Goal: Task Accomplishment & Management: Manage account settings

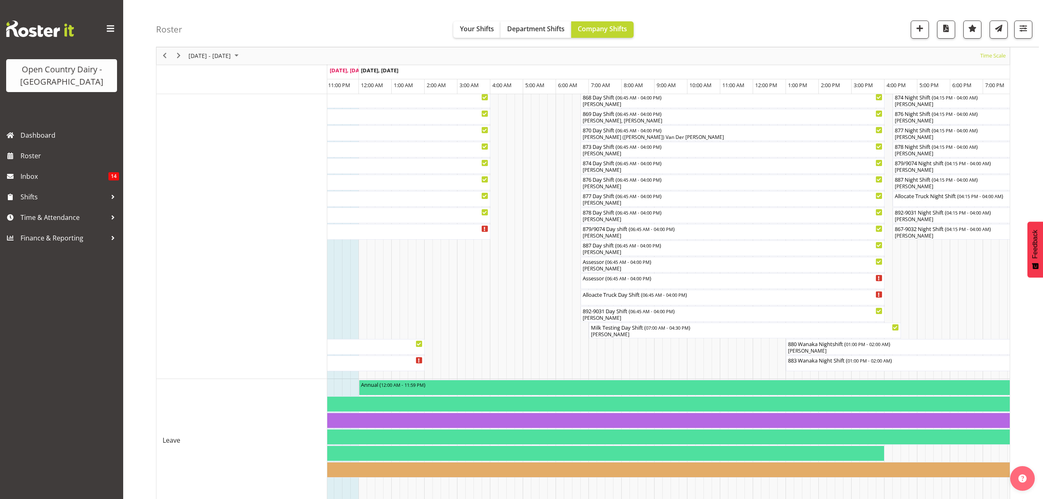
scroll to position [426, 0]
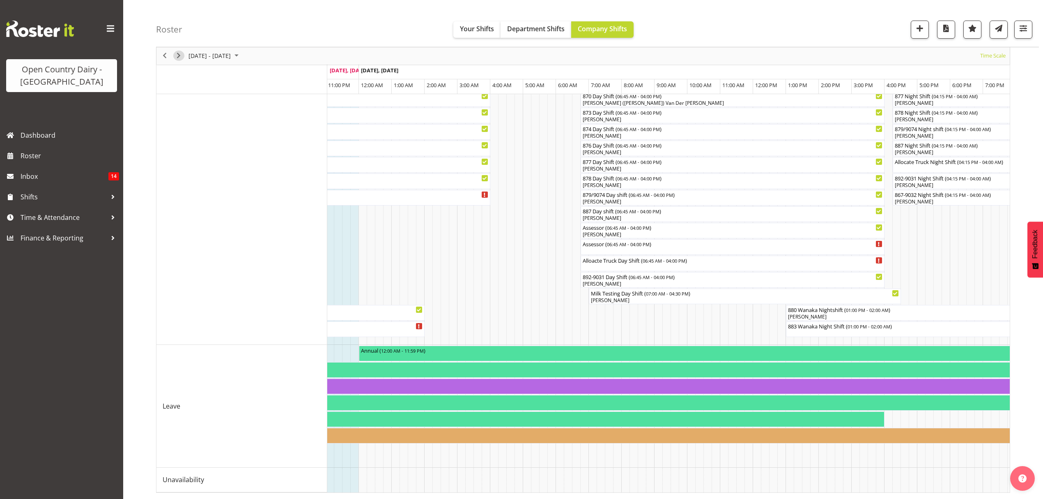
click at [178, 54] on span "Next" at bounding box center [179, 56] width 10 height 10
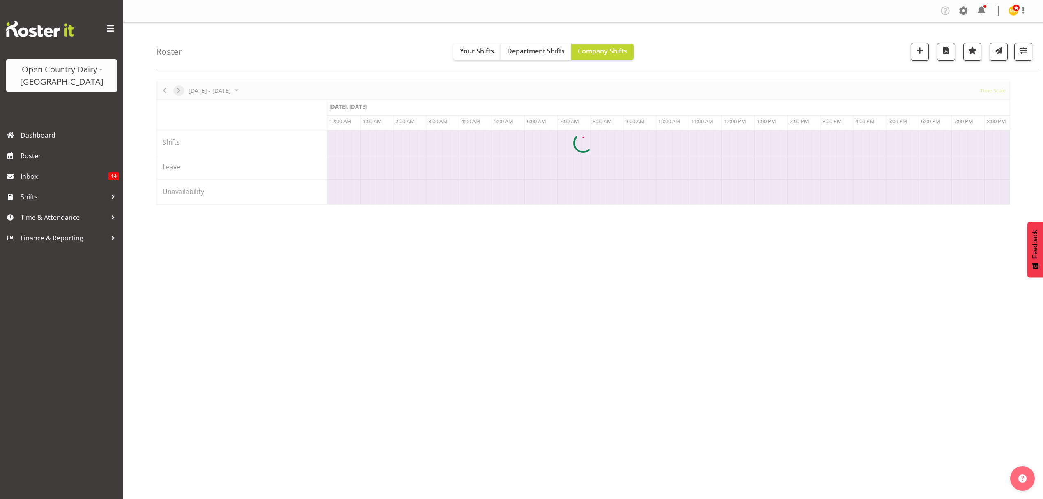
scroll to position [0, 0]
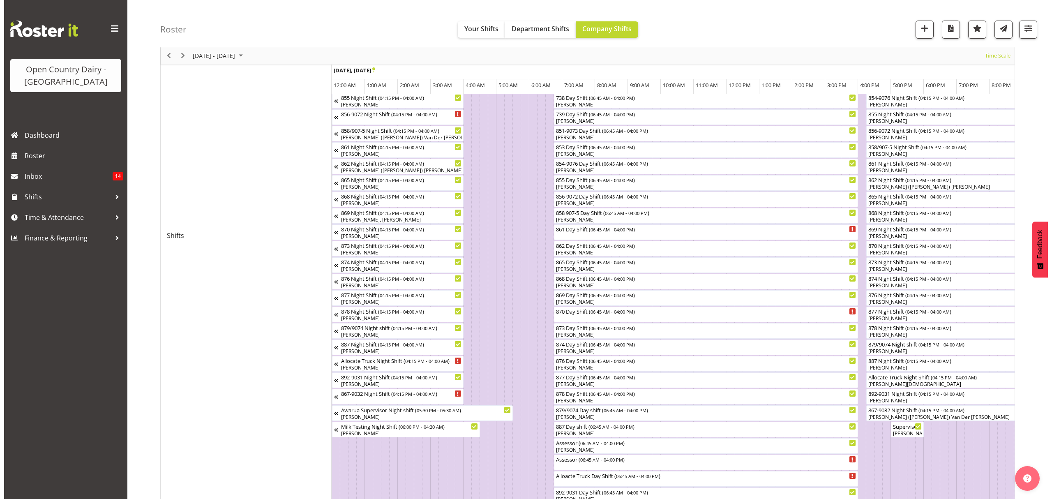
scroll to position [274, 0]
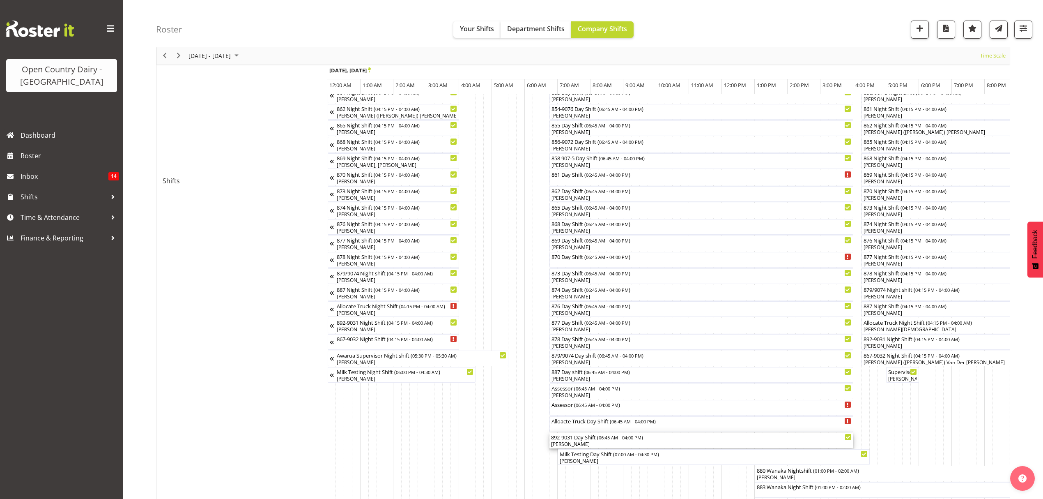
click at [661, 438] on div "892-9031 Day Shift ( 06:45 AM - 04:00 PM )" at bounding box center [701, 437] width 301 height 8
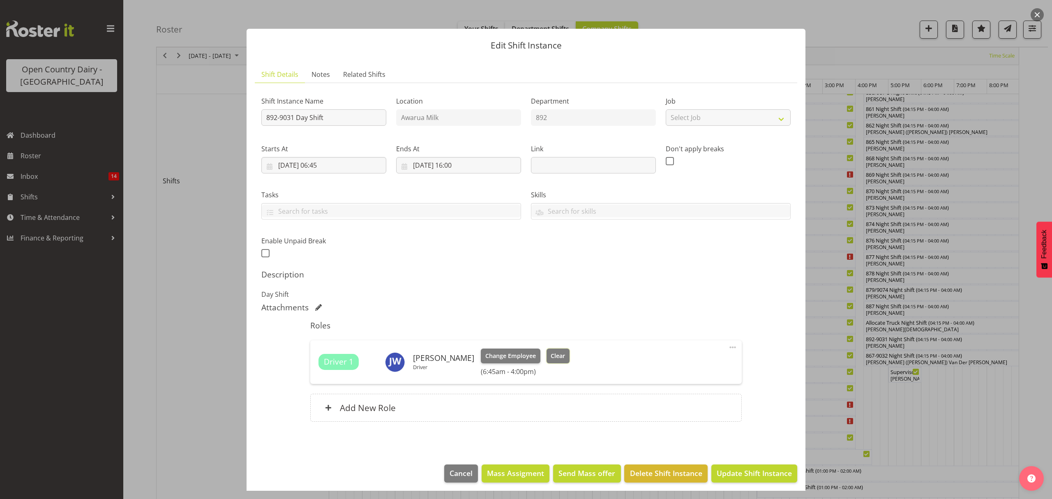
drag, startPoint x: 542, startPoint y: 351, endPoint x: 547, endPoint y: 352, distance: 5.0
click at [546, 350] on button "Clear" at bounding box center [557, 355] width 23 height 15
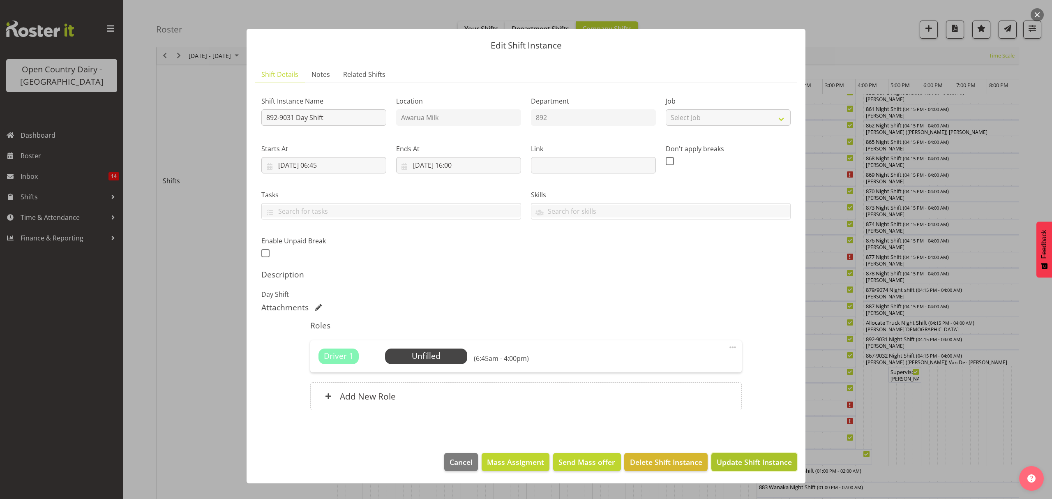
click at [765, 467] on span "Update Shift Instance" at bounding box center [753, 461] width 75 height 11
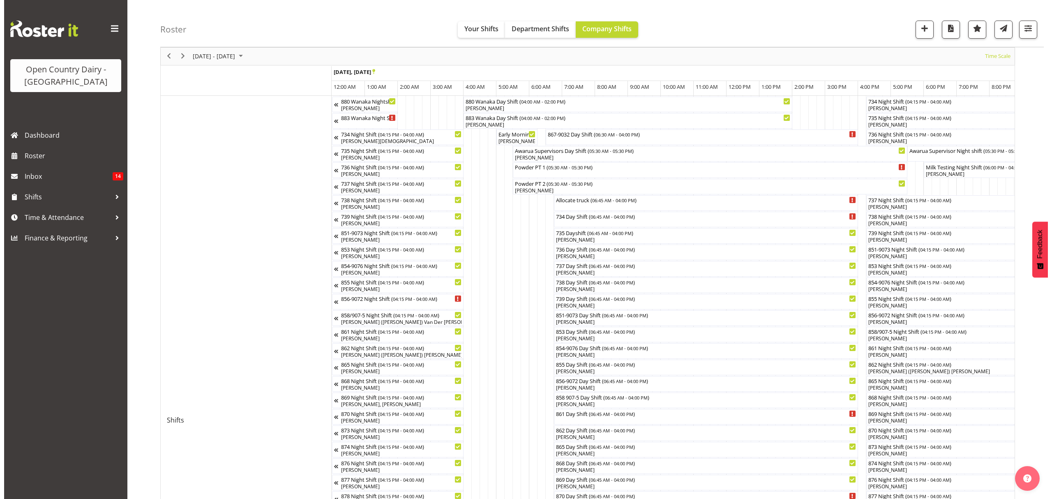
scroll to position [109, 0]
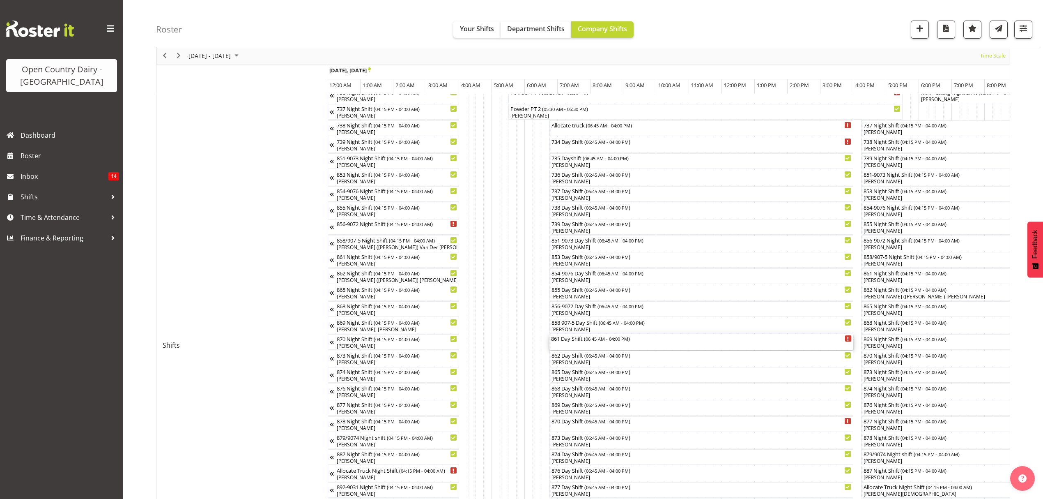
click at [706, 344] on div "861 Day Shift ( 06:45 AM - 04:00 PM )" at bounding box center [701, 342] width 301 height 16
click at [0, 0] on div at bounding box center [0, 0] width 0 height 0
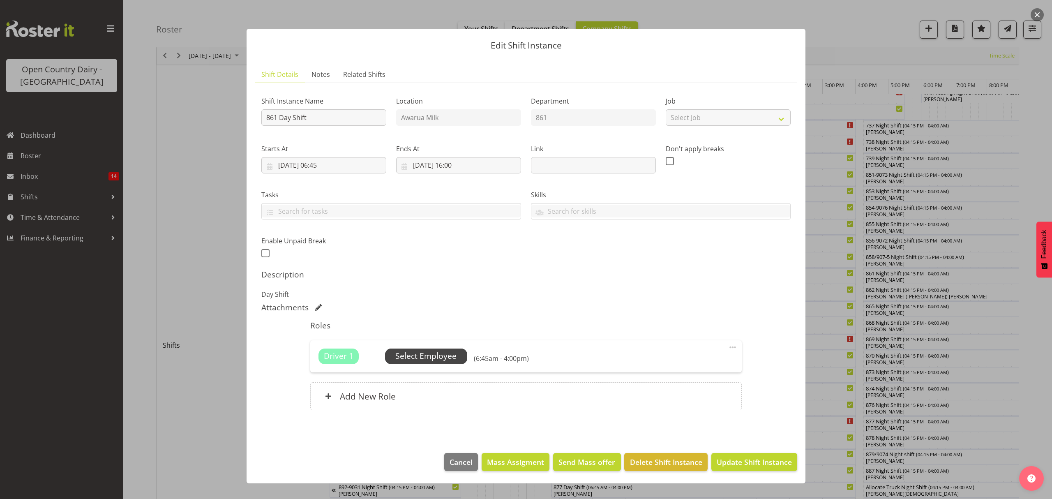
click at [449, 357] on span "Select Employee" at bounding box center [425, 356] width 61 height 12
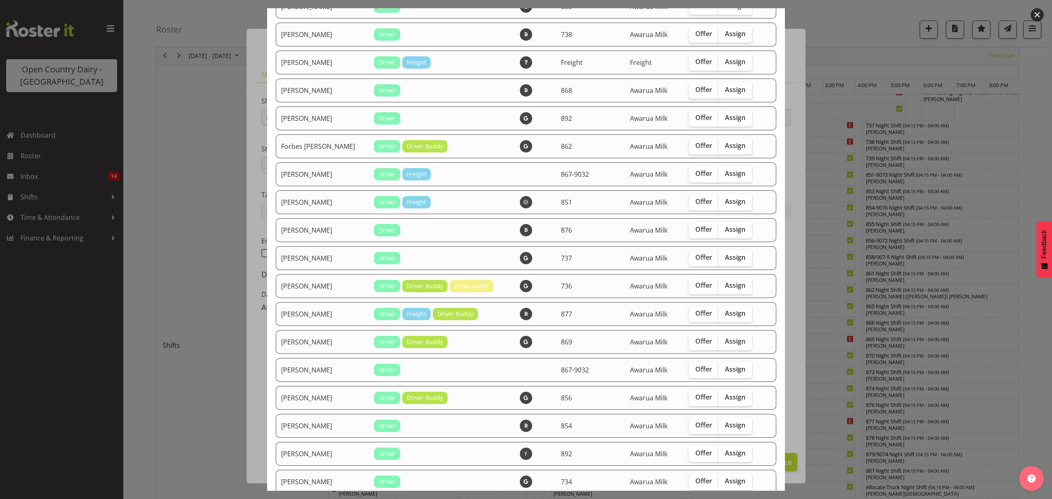
scroll to position [438, 0]
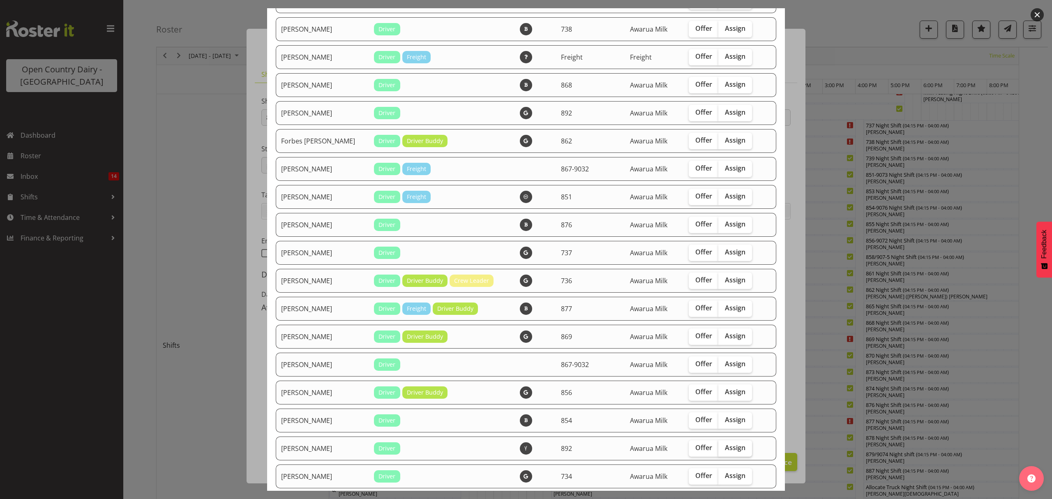
click at [725, 444] on span "Assign" at bounding box center [735, 447] width 21 height 8
click at [718, 445] on input "Assign" at bounding box center [720, 447] width 5 height 5
checkbox input "true"
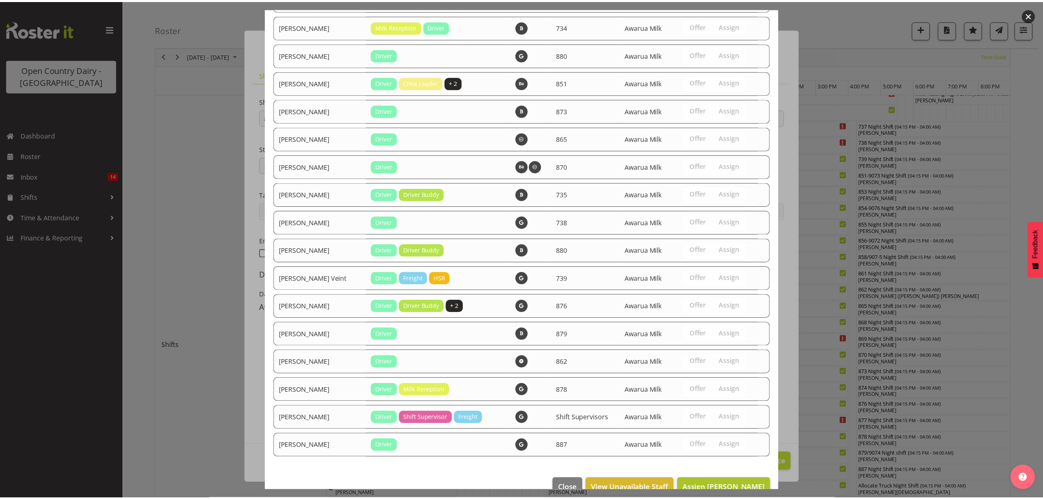
scroll to position [1185, 0]
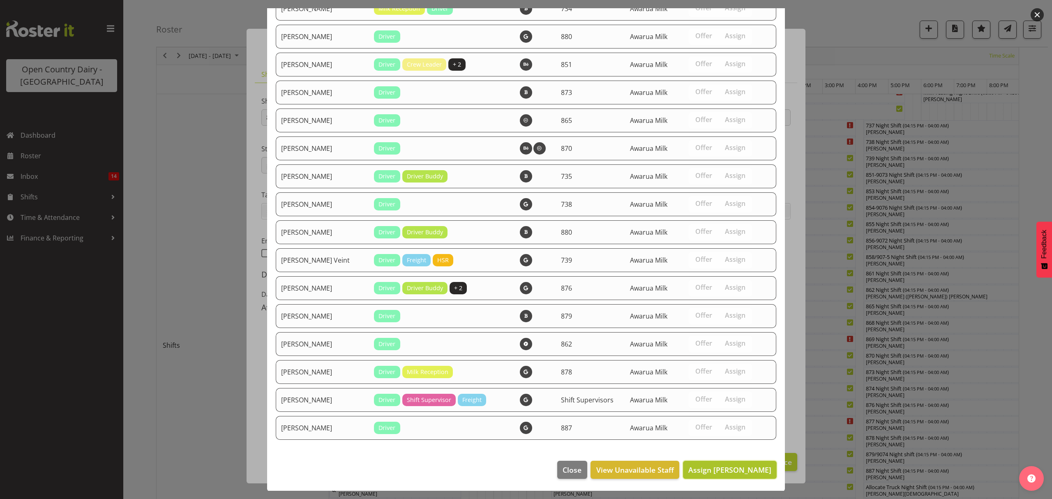
click at [730, 467] on span "Assign [PERSON_NAME]" at bounding box center [729, 470] width 83 height 10
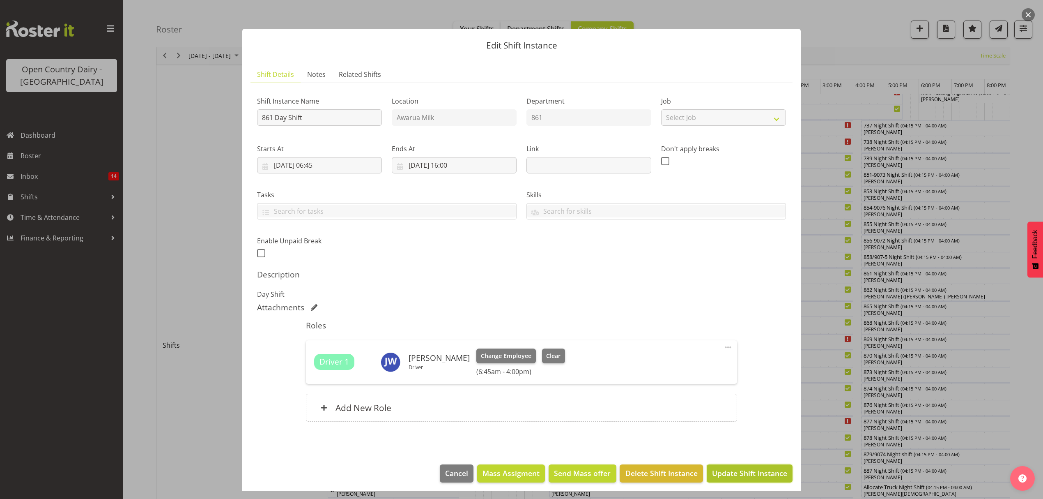
click at [734, 465] on button "Update Shift Instance" at bounding box center [750, 473] width 86 height 18
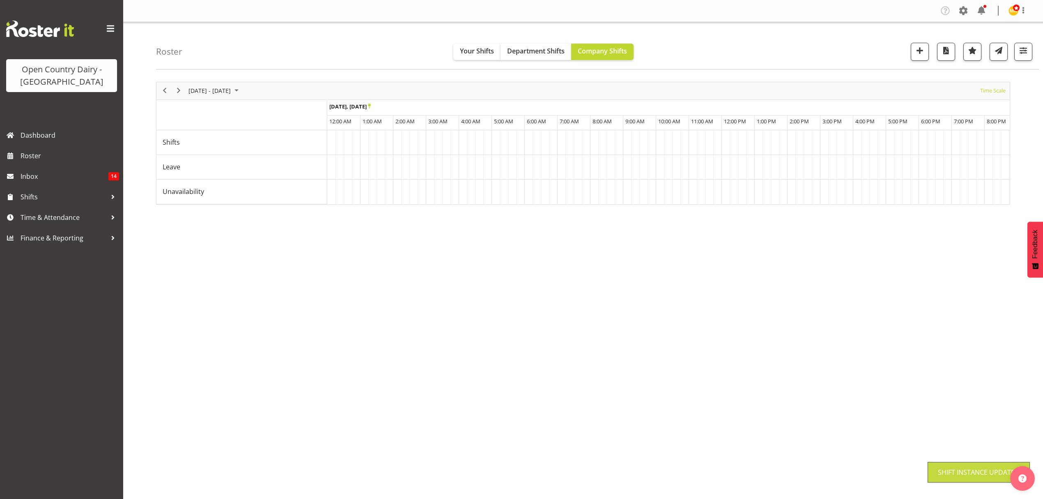
scroll to position [0, 0]
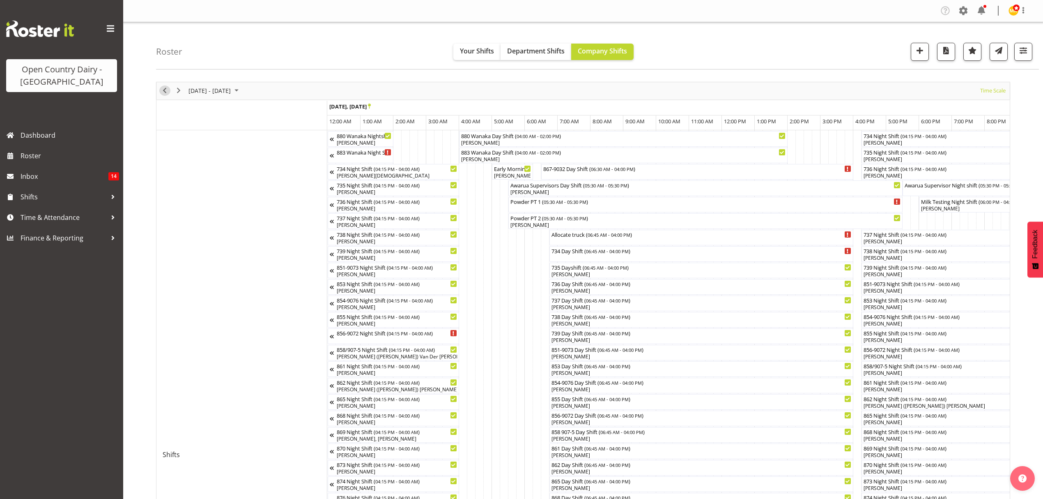
click at [164, 92] on span "Previous" at bounding box center [165, 90] width 10 height 10
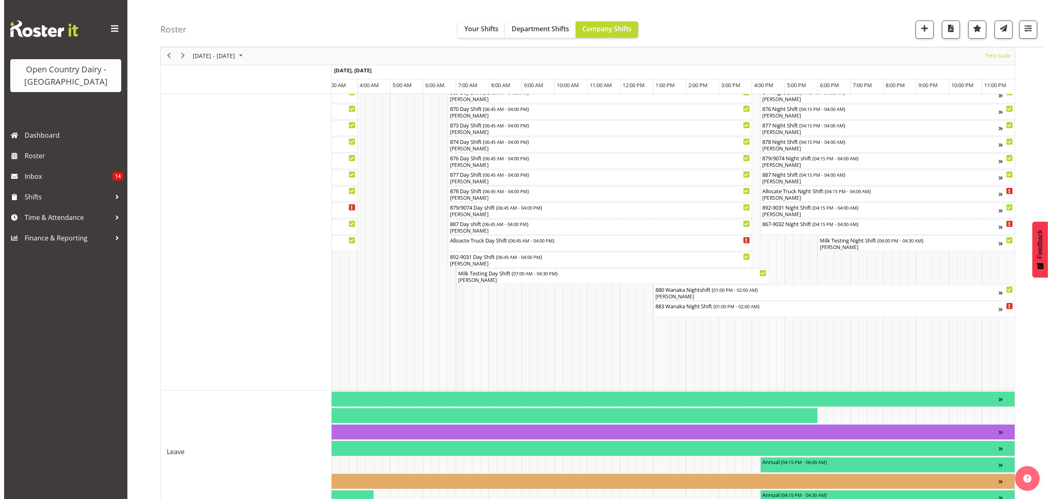
scroll to position [371, 0]
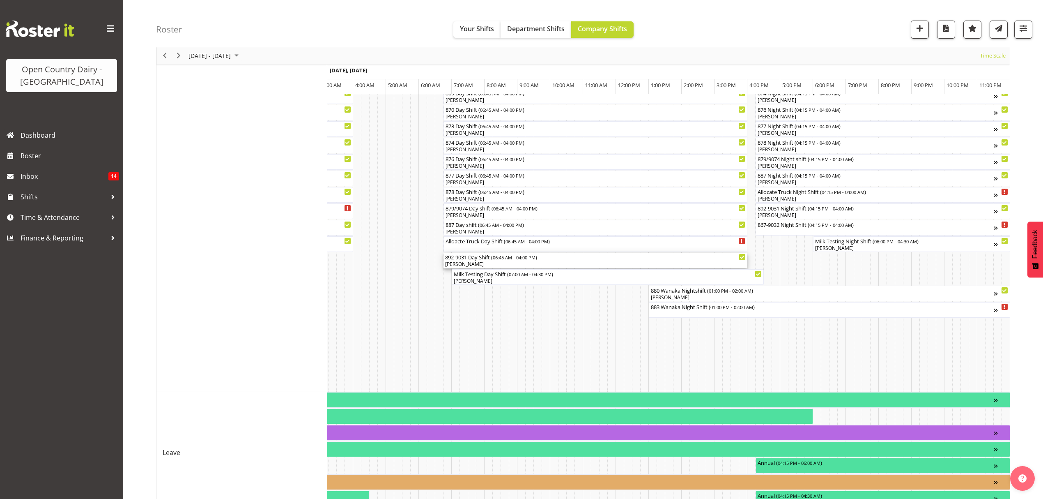
click at [465, 263] on div "[PERSON_NAME]" at bounding box center [595, 263] width 301 height 7
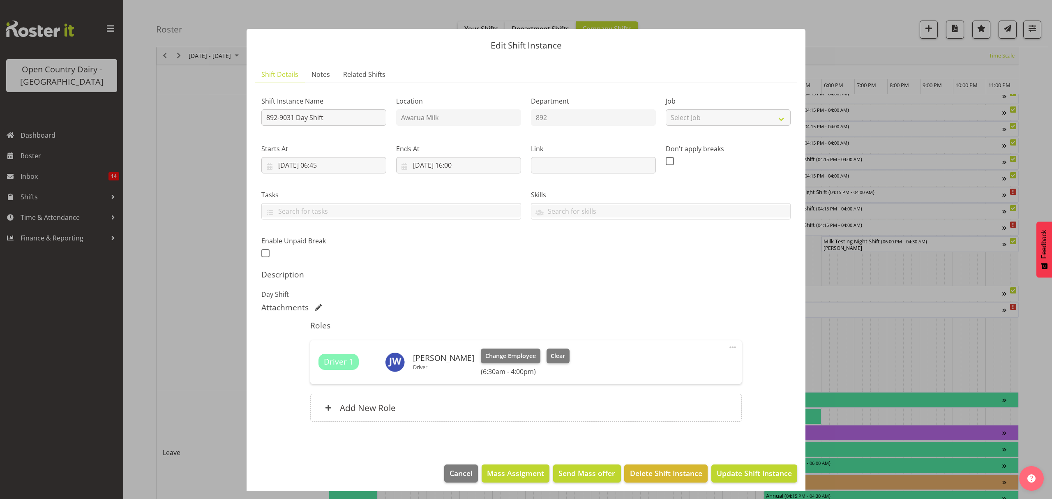
scroll to position [0, 4833]
click at [564, 359] on div "Driver 1 [PERSON_NAME] Driver Change Employee Clear (6:30am - 4:00pm)" at bounding box center [525, 361] width 415 height 27
click at [557, 359] on button "Clear" at bounding box center [557, 355] width 23 height 15
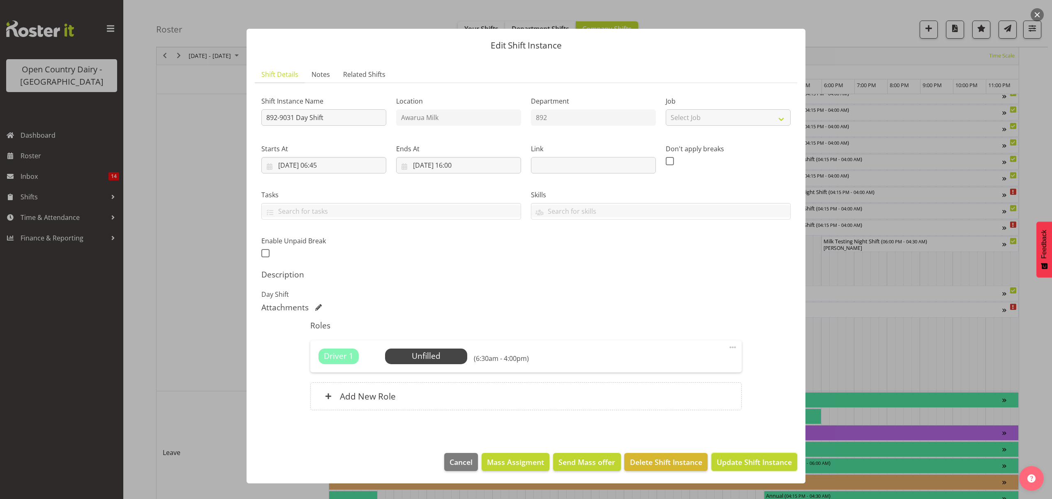
click at [745, 465] on span "Update Shift Instance" at bounding box center [753, 461] width 75 height 11
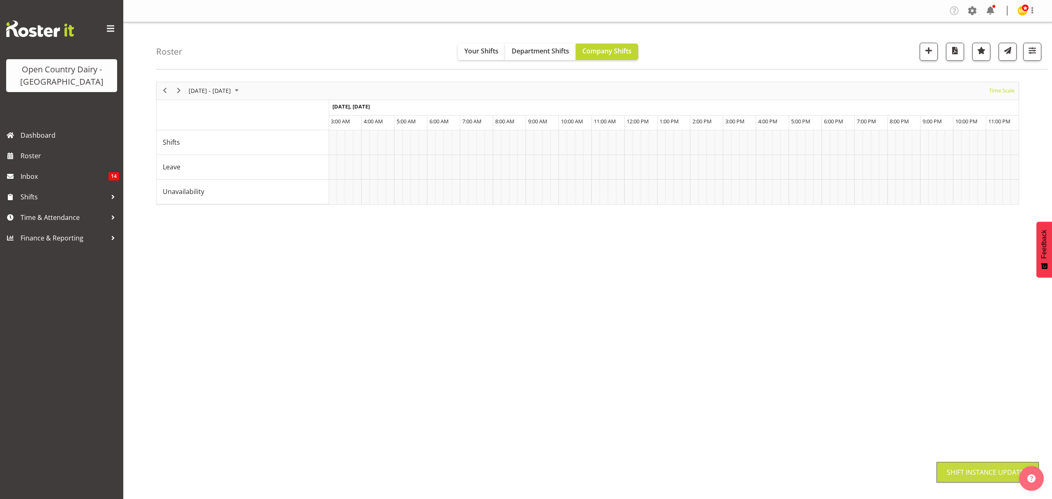
scroll to position [0, 0]
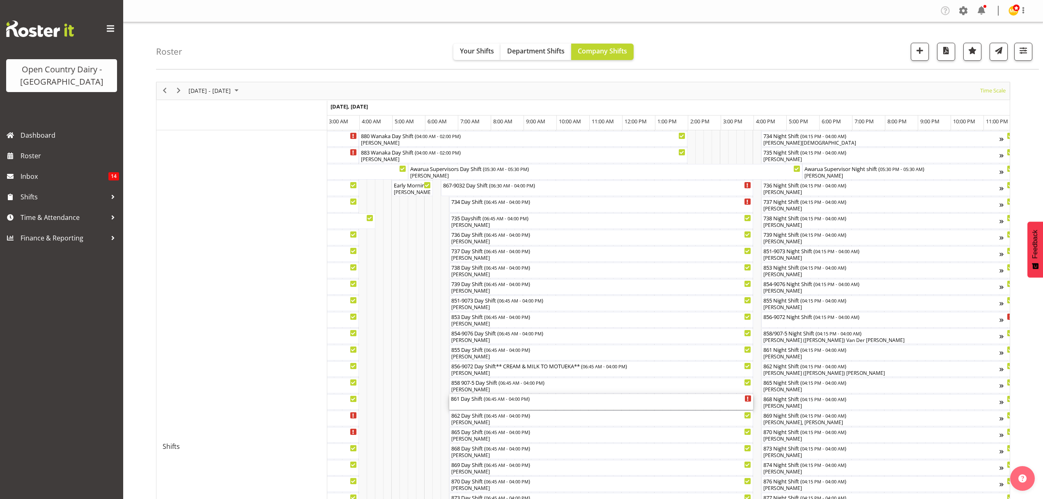
click at [485, 396] on div "861 Day Shift ( 06:45 AM - 04:00 PM )" at bounding box center [601, 398] width 301 height 8
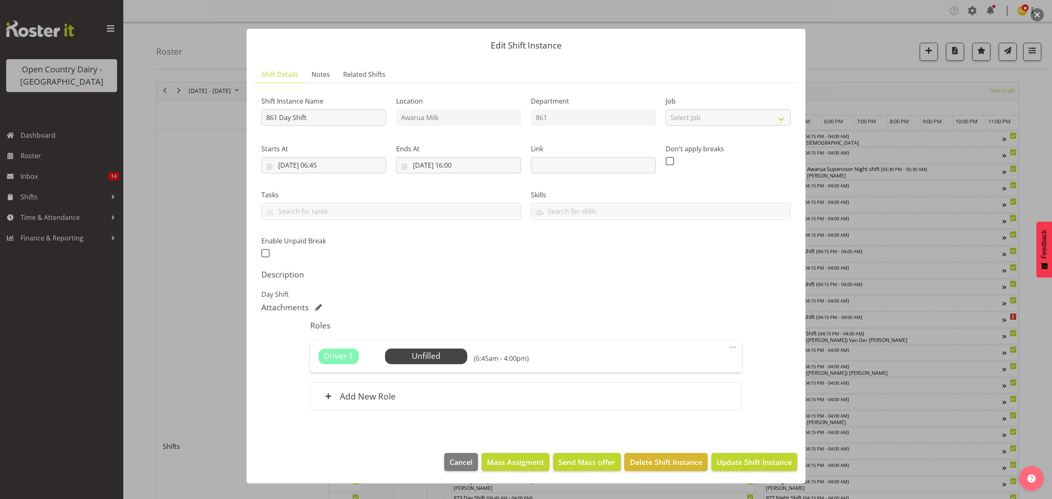
click at [431, 348] on div "Driver 1 Unfilled Select Employee (6:45am - 4:00pm) Edit Cover Role Delete" at bounding box center [525, 356] width 431 height 32
click at [434, 353] on span "Select Employee" at bounding box center [425, 356] width 61 height 12
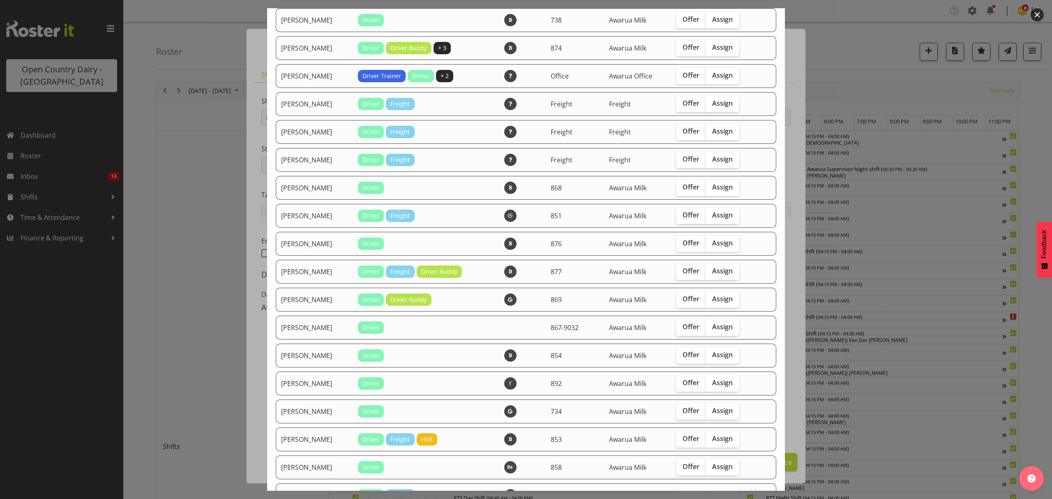
scroll to position [329, 0]
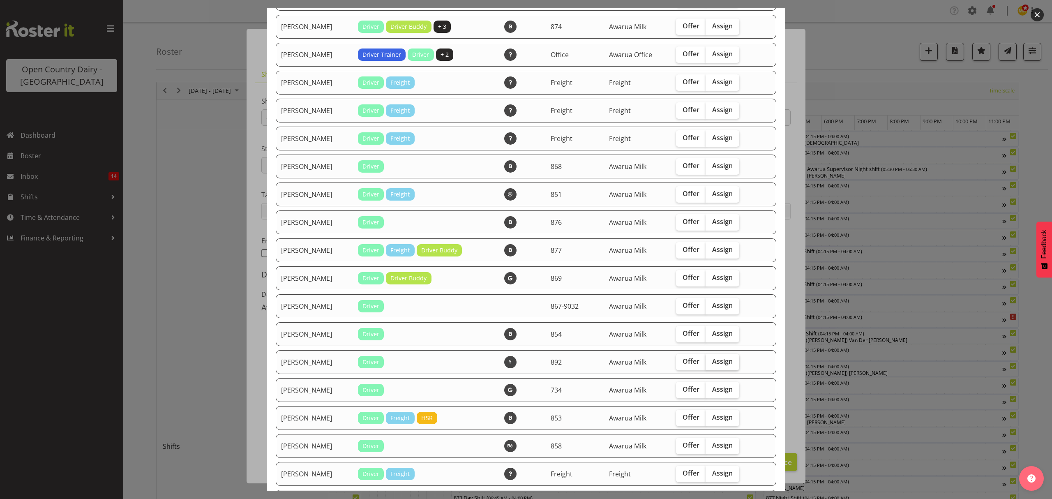
click at [707, 362] on label "Assign" at bounding box center [722, 362] width 34 height 16
click at [707, 362] on input "Assign" at bounding box center [707, 361] width 5 height 5
checkbox input "true"
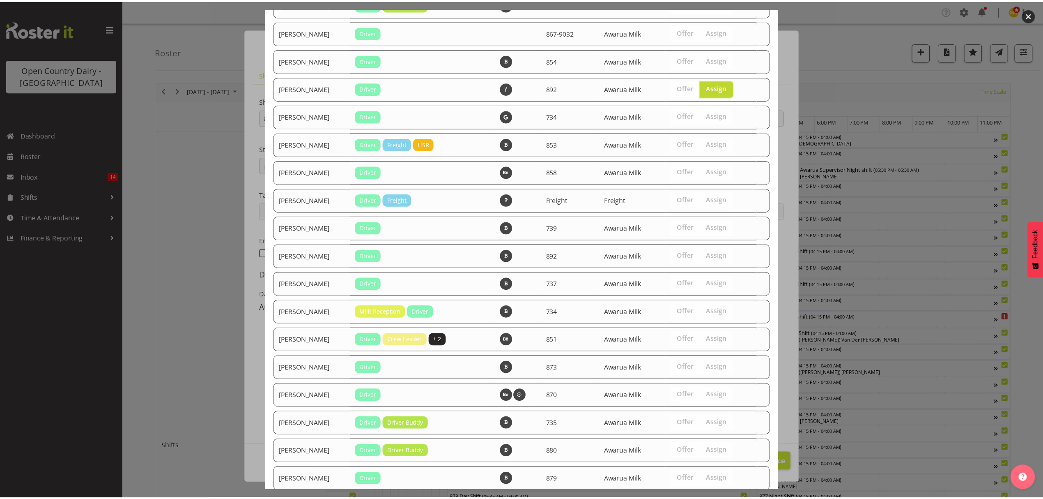
scroll to position [682, 0]
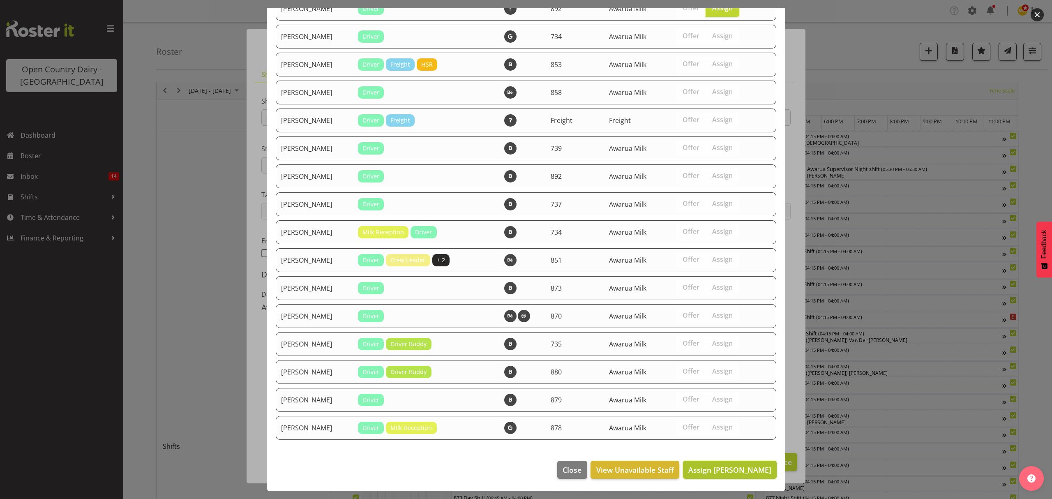
click at [723, 465] on span "Assign [PERSON_NAME]" at bounding box center [729, 470] width 83 height 10
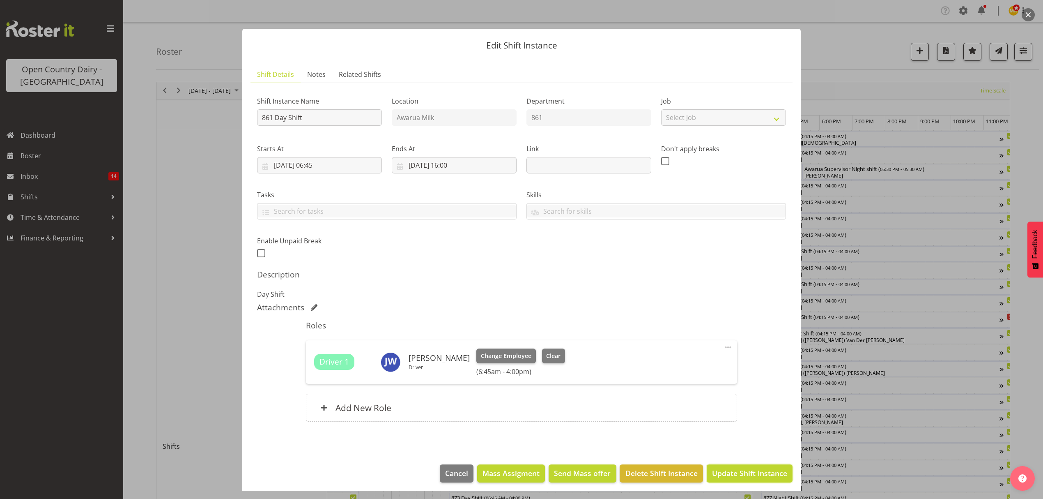
click at [734, 468] on button "Update Shift Instance" at bounding box center [750, 473] width 86 height 18
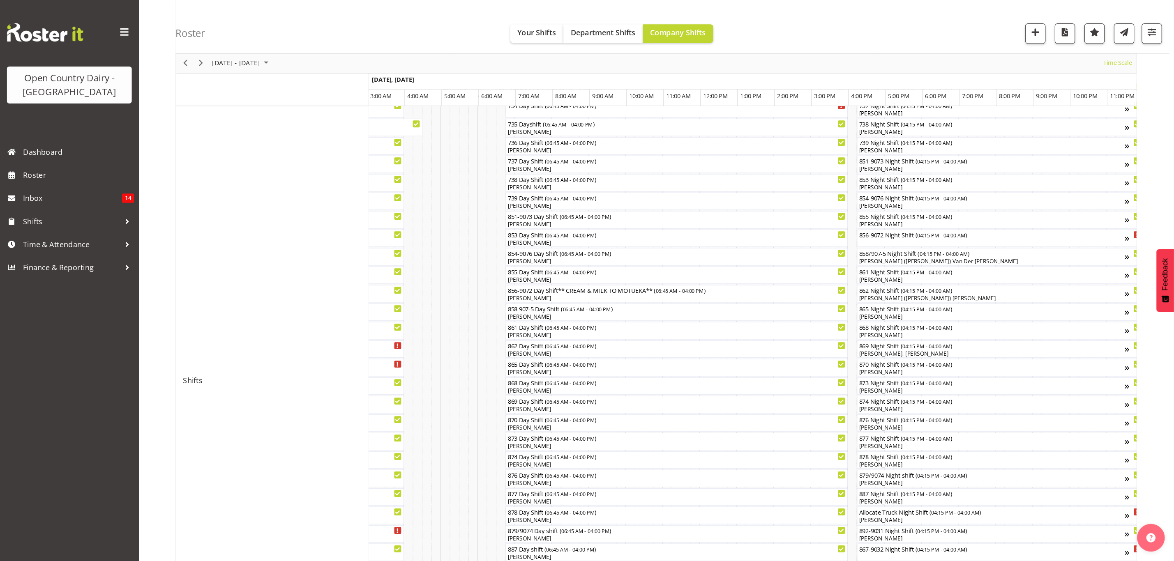
scroll to position [0, 0]
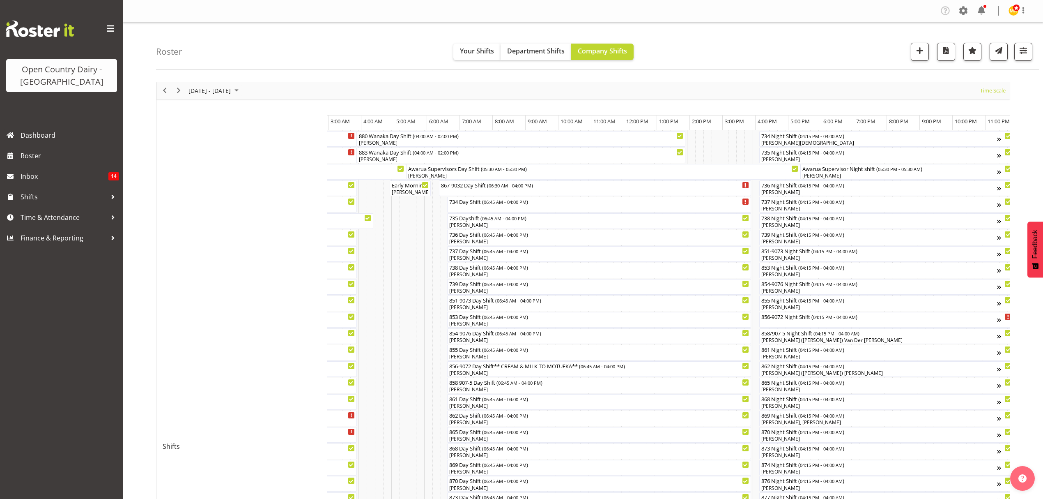
drag, startPoint x: 1001, startPoint y: 0, endPoint x: 462, endPoint y: 3, distance: 538.6
click at [874, 64] on div "Roster Your Shifts Department Shifts Company Shifts 1 Locations Clear Awarua Mi…" at bounding box center [597, 45] width 883 height 47
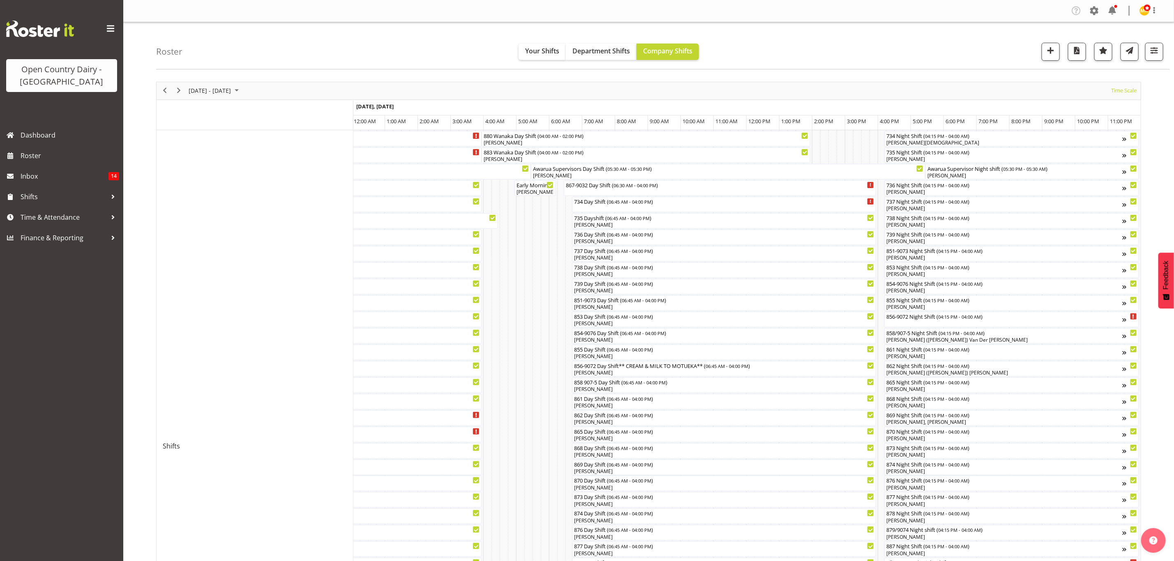
scroll to position [0, 4733]
